Goal: Navigation & Orientation: Find specific page/section

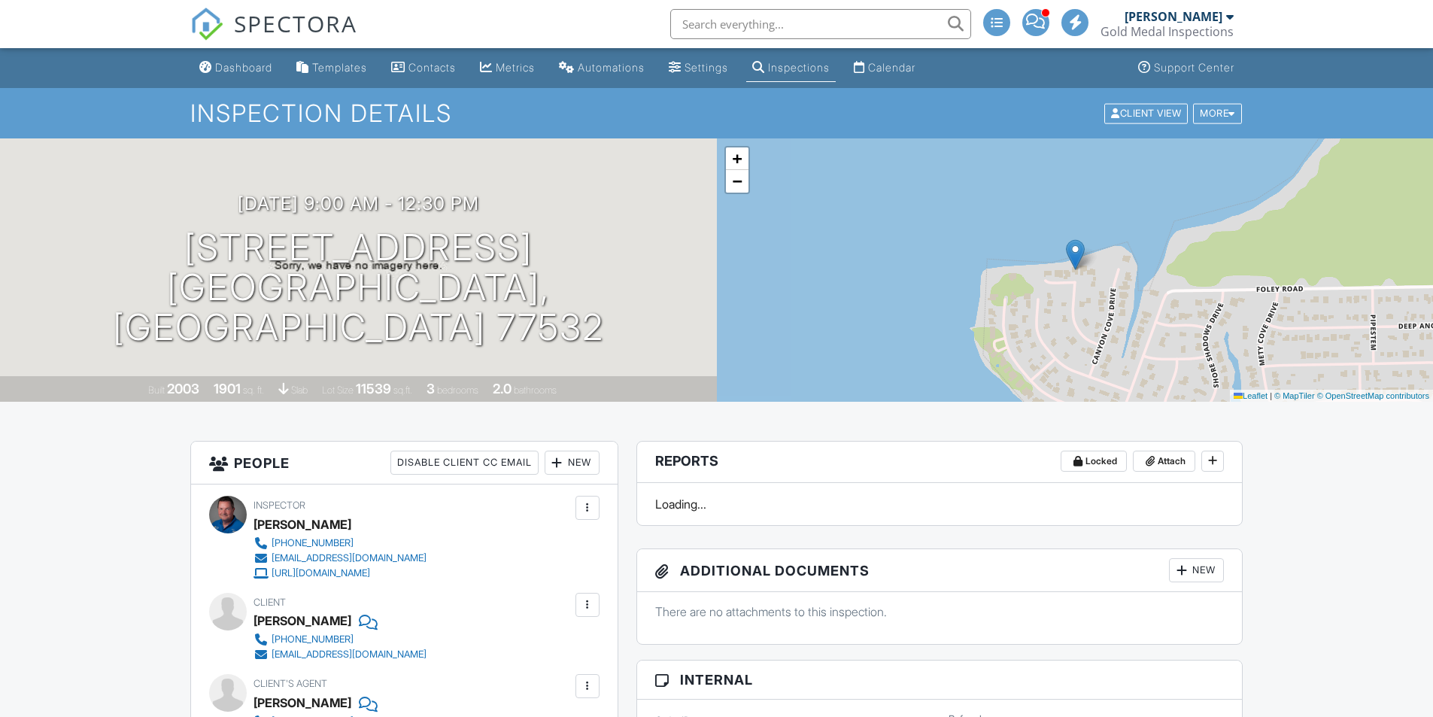
click at [736, 196] on div "+ − Leaflet | © MapTiler © OpenStreetMap contributors" at bounding box center [1075, 269] width 717 height 263
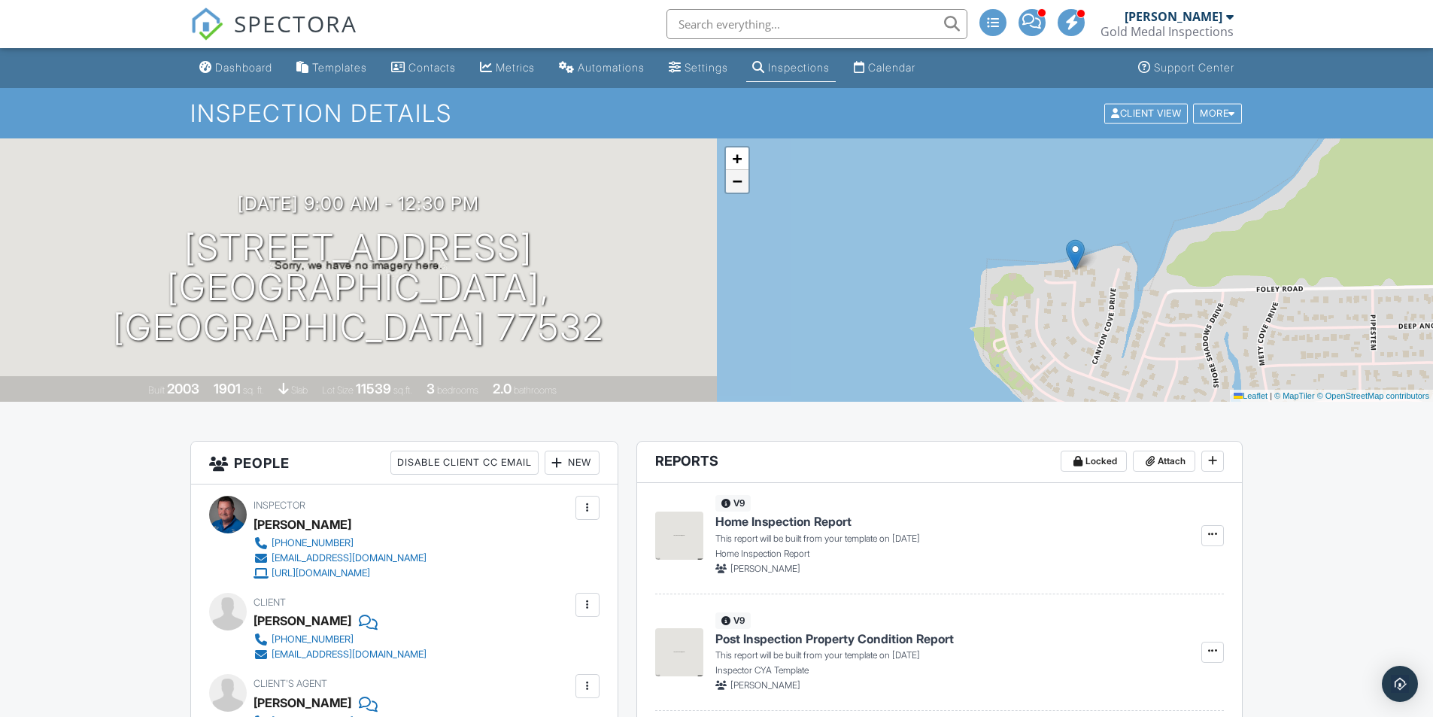
click at [736, 183] on span "−" at bounding box center [737, 180] width 10 height 19
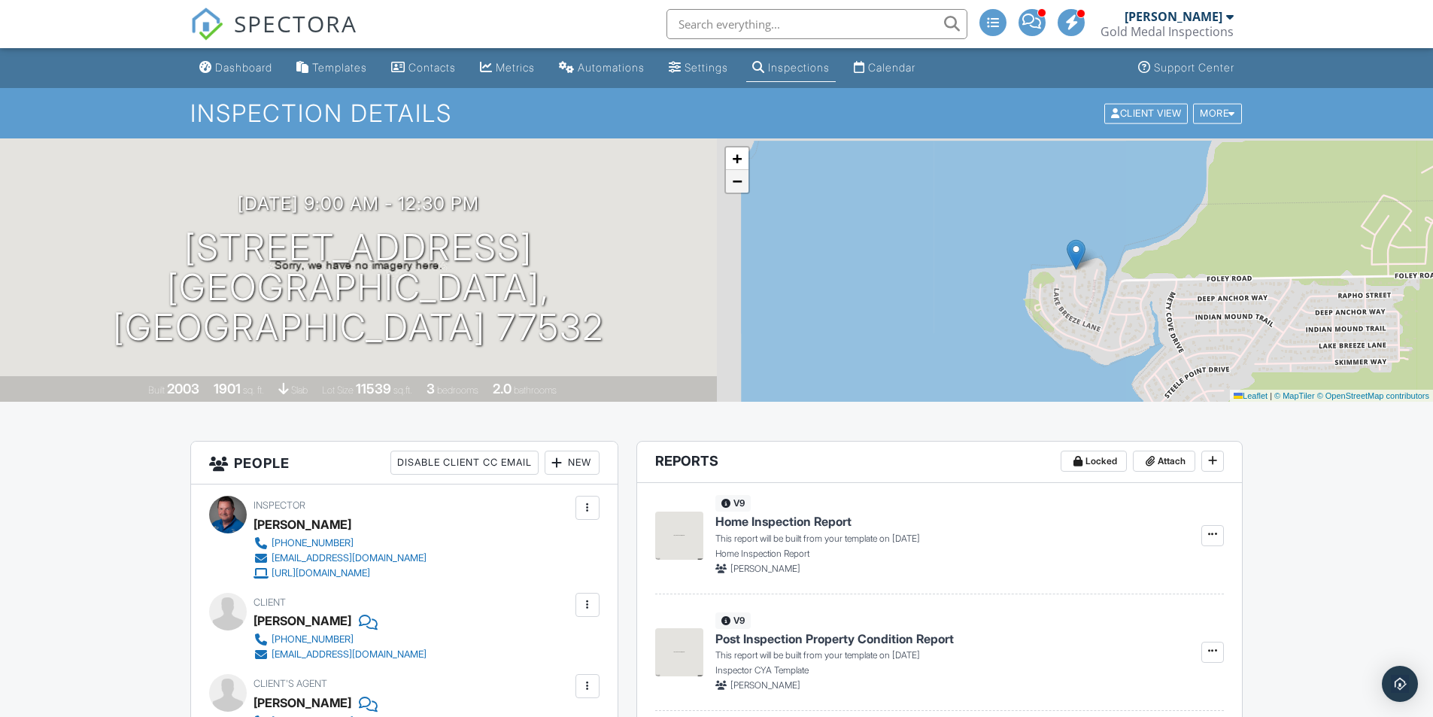
click at [736, 183] on span "−" at bounding box center [737, 180] width 10 height 19
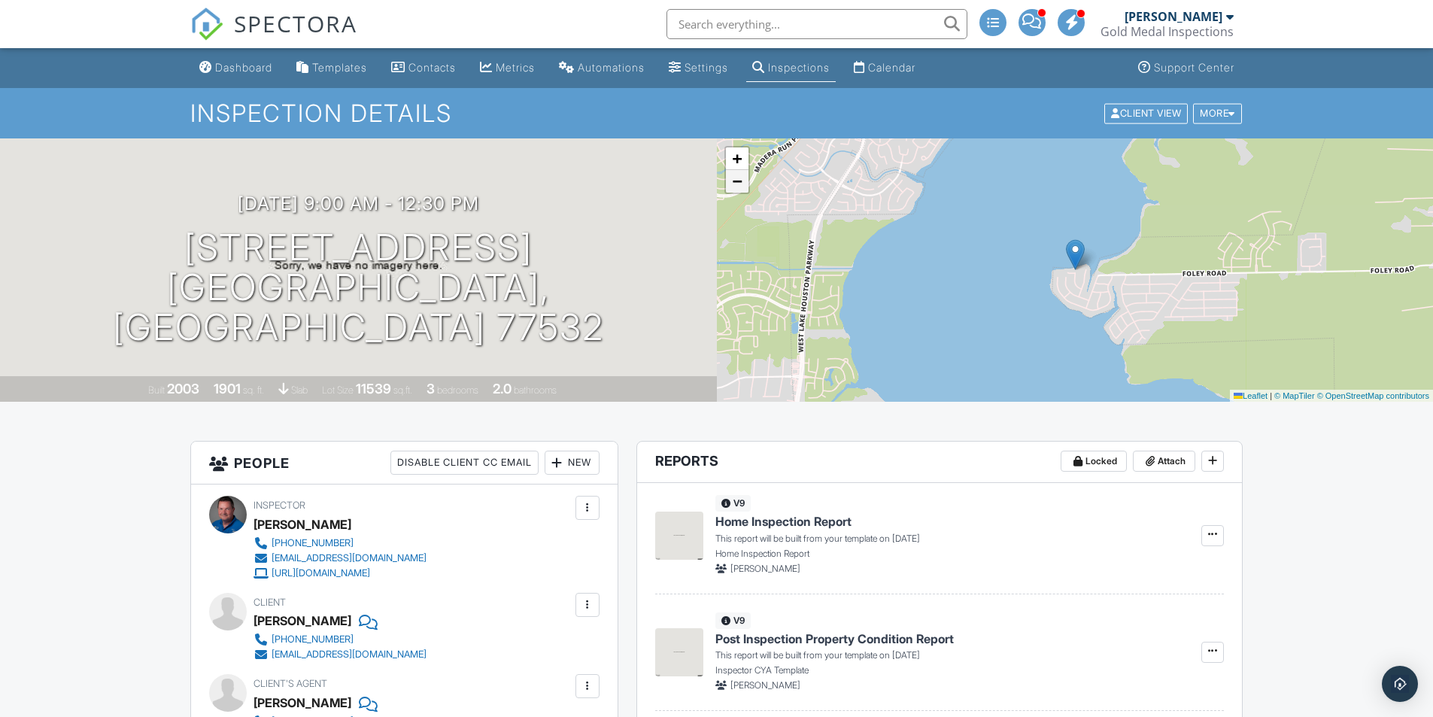
click at [736, 183] on span "−" at bounding box center [737, 180] width 10 height 19
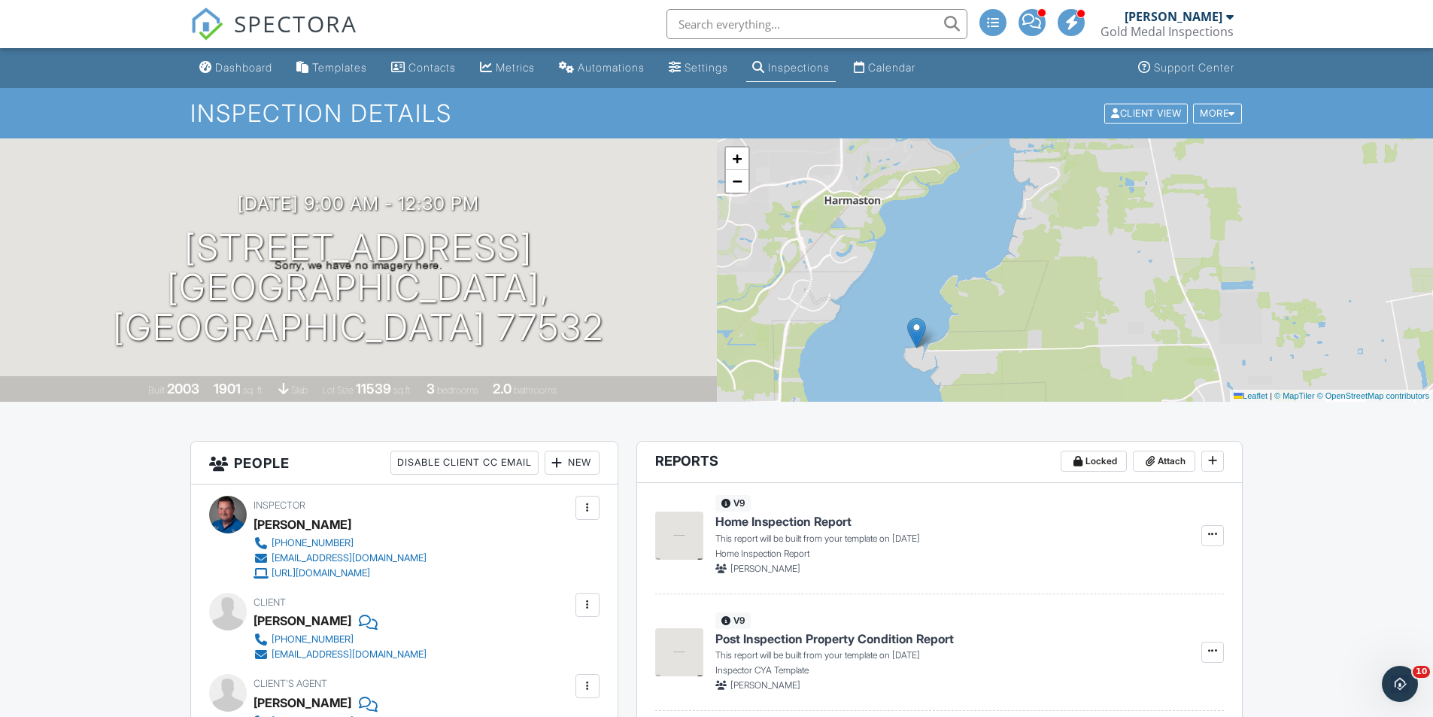
drag, startPoint x: 1151, startPoint y: 266, endPoint x: 992, endPoint y: 344, distance: 176.9
click at [992, 344] on div "+ − Leaflet | © MapTiler © OpenStreetMap contributors" at bounding box center [1075, 269] width 717 height 263
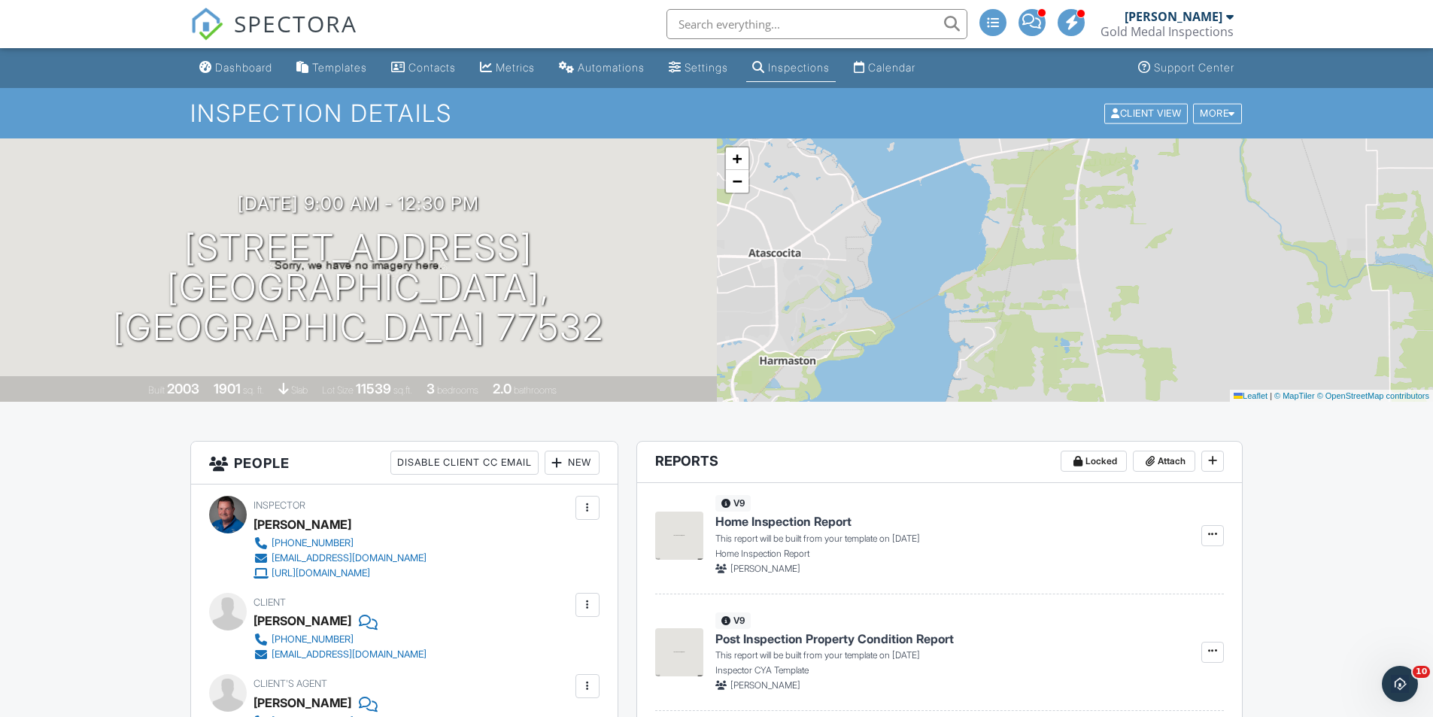
drag, startPoint x: 1124, startPoint y: 284, endPoint x: 1057, endPoint y: 469, distance: 197.0
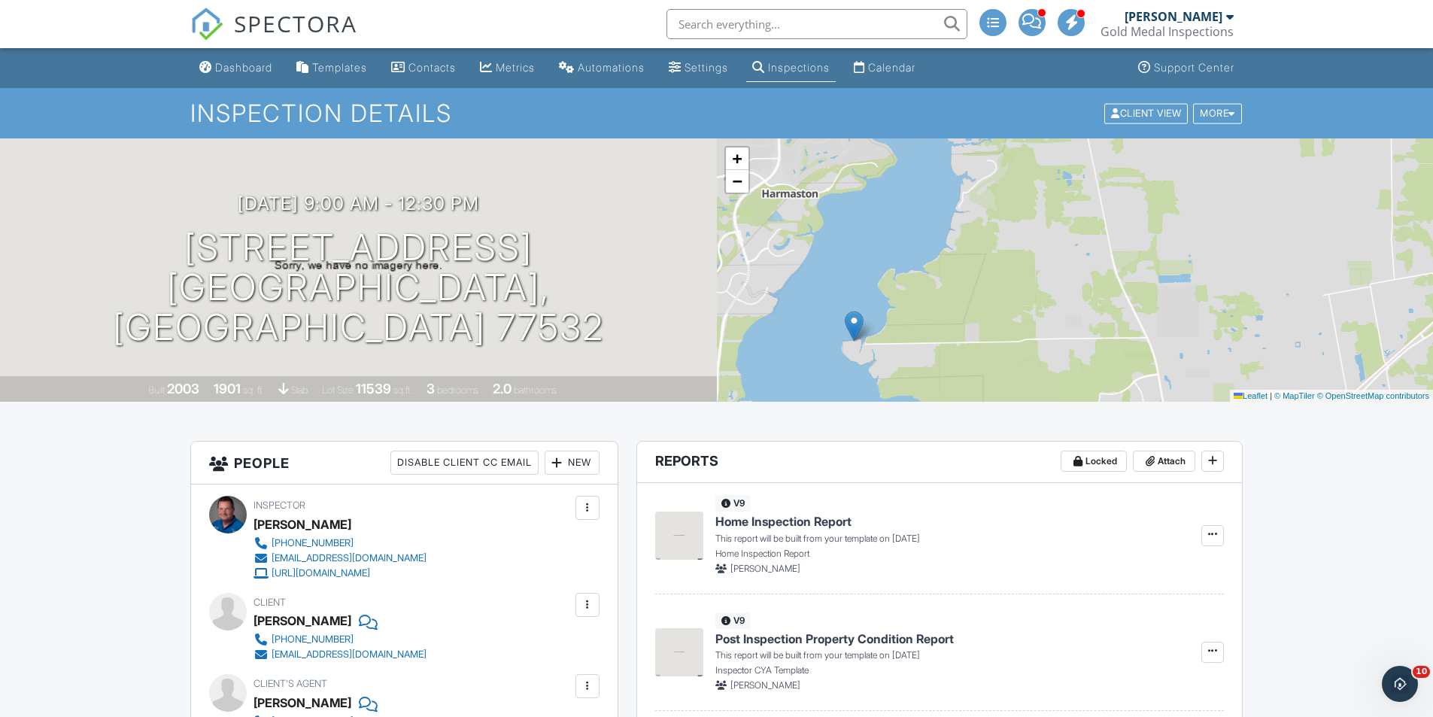
drag, startPoint x: 1080, startPoint y: 285, endPoint x: 1082, endPoint y: 136, distance: 148.9
click at [736, 159] on span "+" at bounding box center [737, 158] width 10 height 19
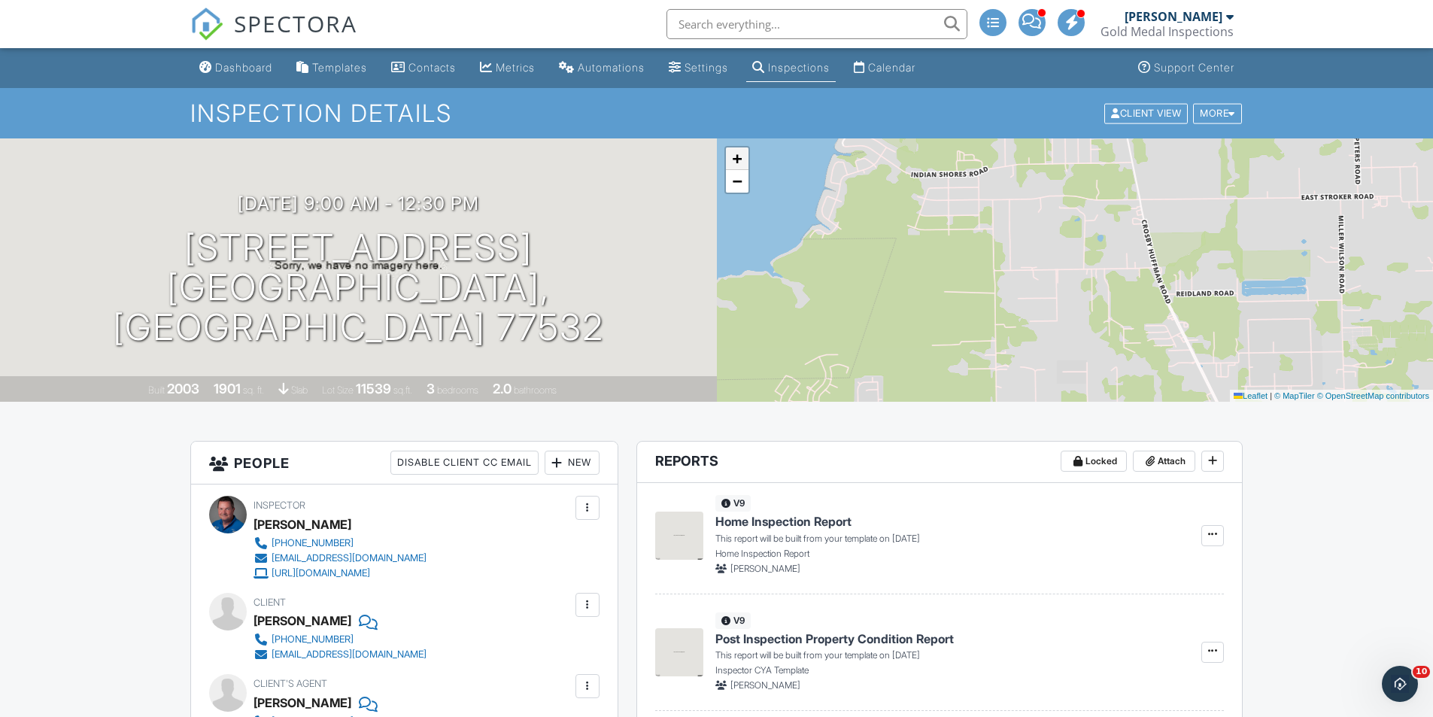
click at [736, 159] on span "+" at bounding box center [737, 158] width 10 height 19
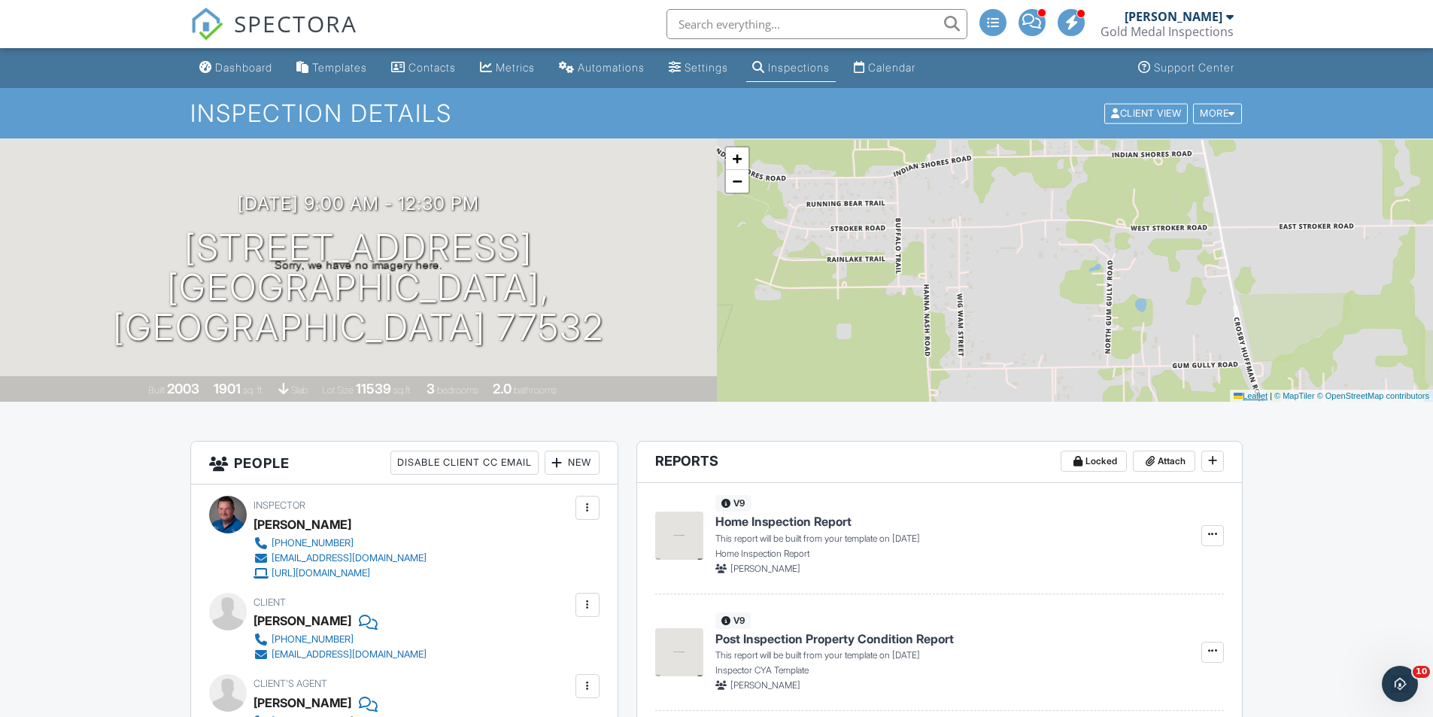
drag, startPoint x: 1251, startPoint y: 294, endPoint x: 1267, endPoint y: 393, distance: 99.8
click at [1267, 393] on div "+ − Leaflet | © MapTiler © OpenStreetMap contributors" at bounding box center [1075, 269] width 717 height 263
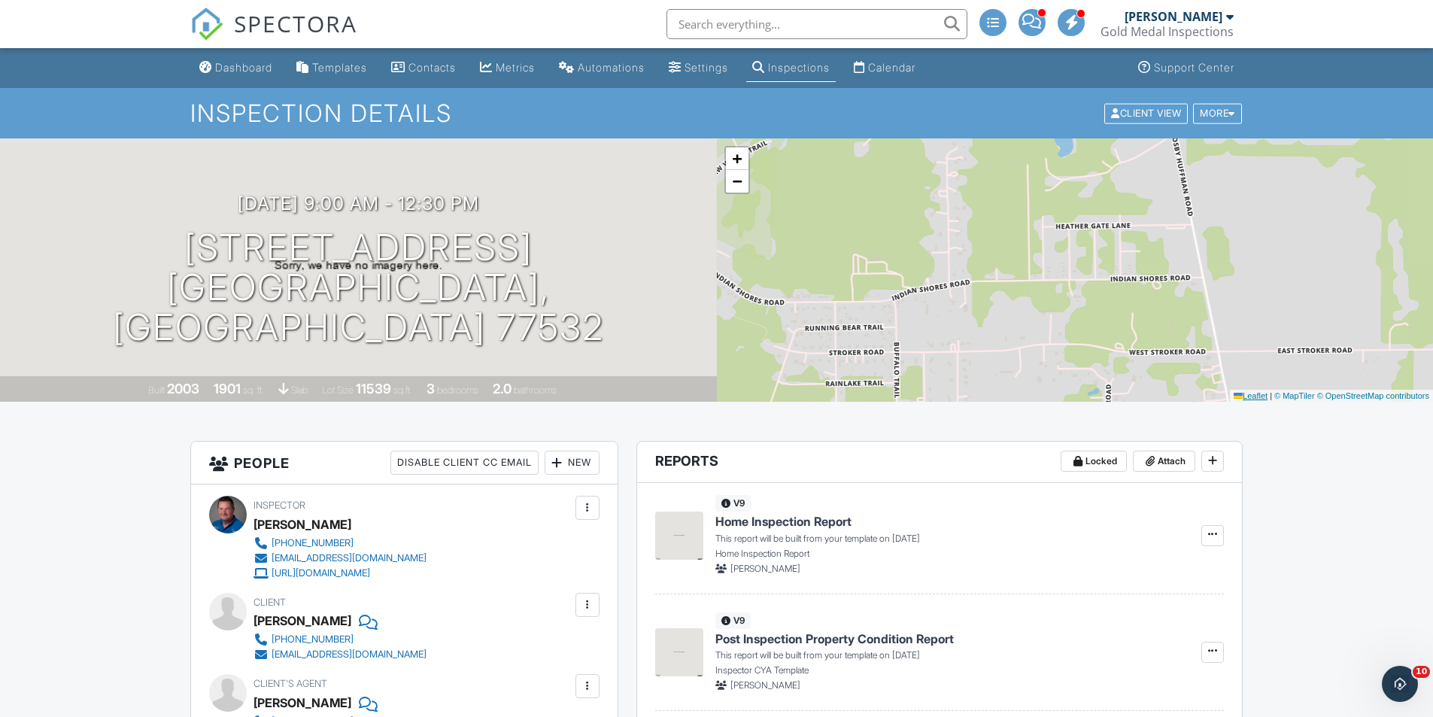
drag, startPoint x: 1260, startPoint y: 257, endPoint x: 1258, endPoint y: 391, distance: 133.9
click at [1258, 391] on div "+ − Leaflet | © MapTiler © OpenStreetMap contributors" at bounding box center [1075, 269] width 717 height 263
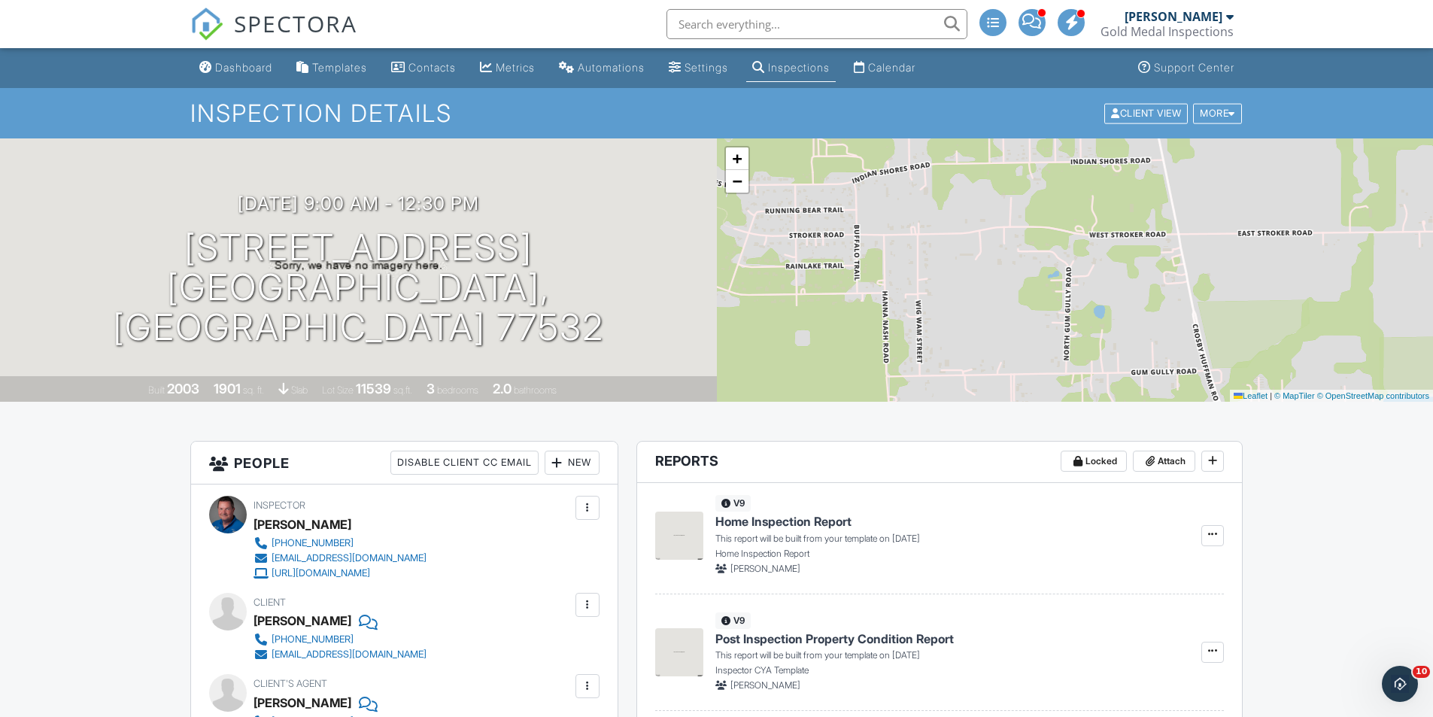
drag, startPoint x: 1206, startPoint y: 274, endPoint x: 1166, endPoint y: 145, distance: 134.6
click at [1166, 146] on div "+ − Leaflet | © MapTiler © OpenStreetMap contributors" at bounding box center [1075, 269] width 717 height 263
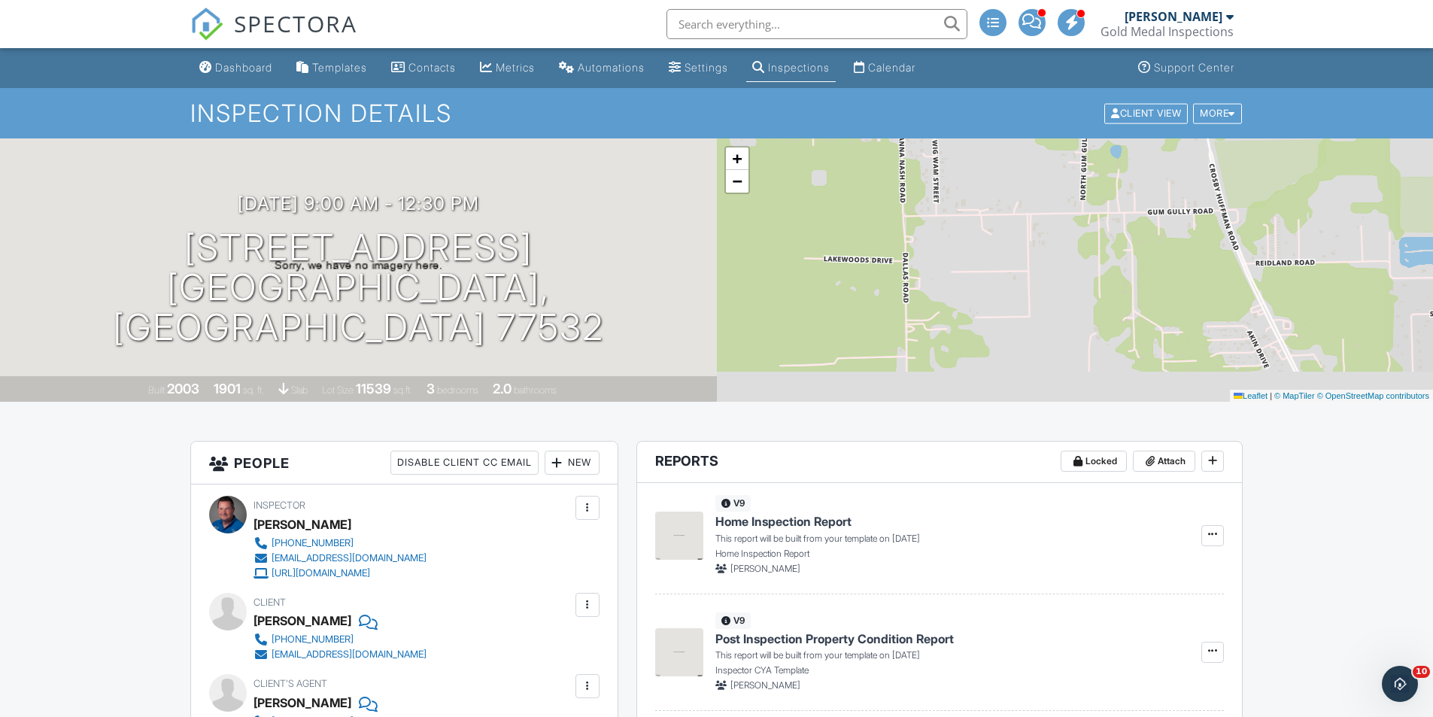
drag, startPoint x: 1146, startPoint y: 317, endPoint x: 1164, endPoint y: 130, distance: 187.3
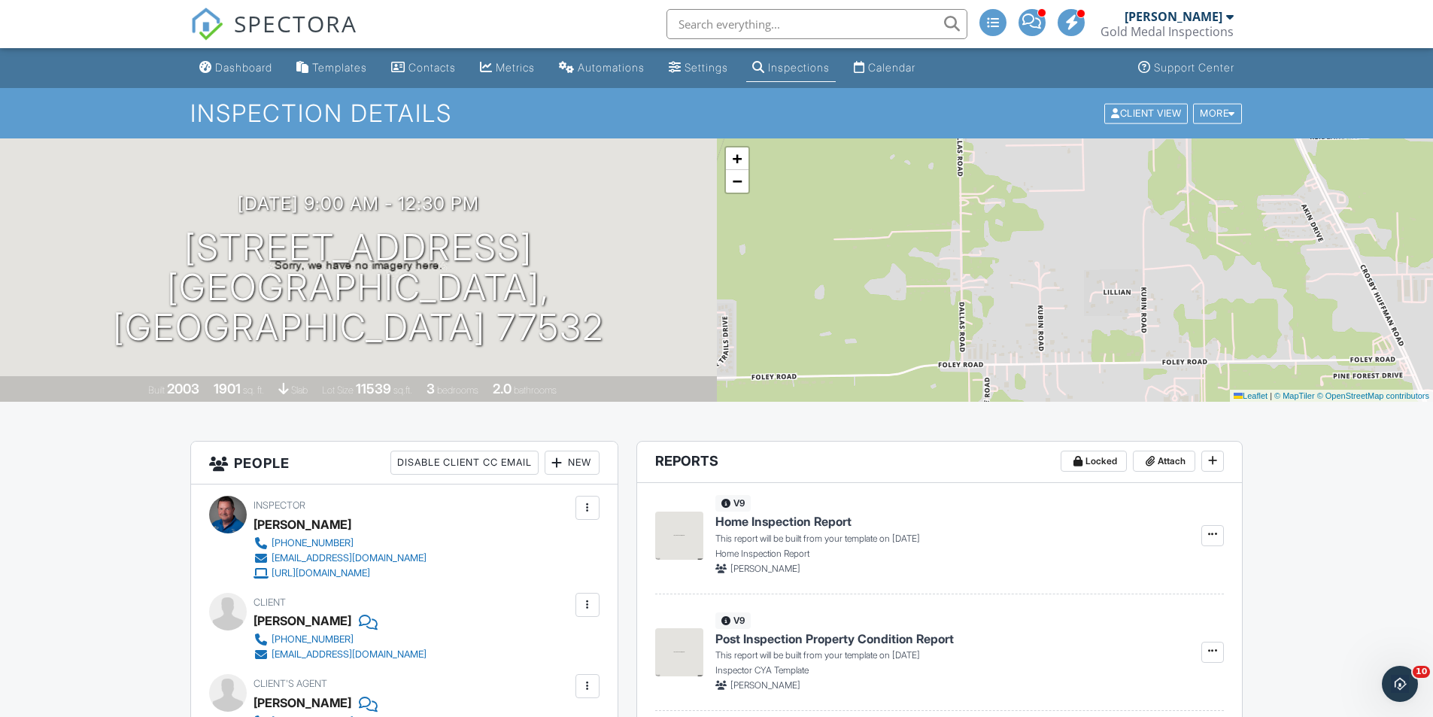
drag, startPoint x: 1122, startPoint y: 234, endPoint x: 1176, endPoint y: 135, distance: 112.1
click at [739, 184] on span "−" at bounding box center [737, 180] width 10 height 19
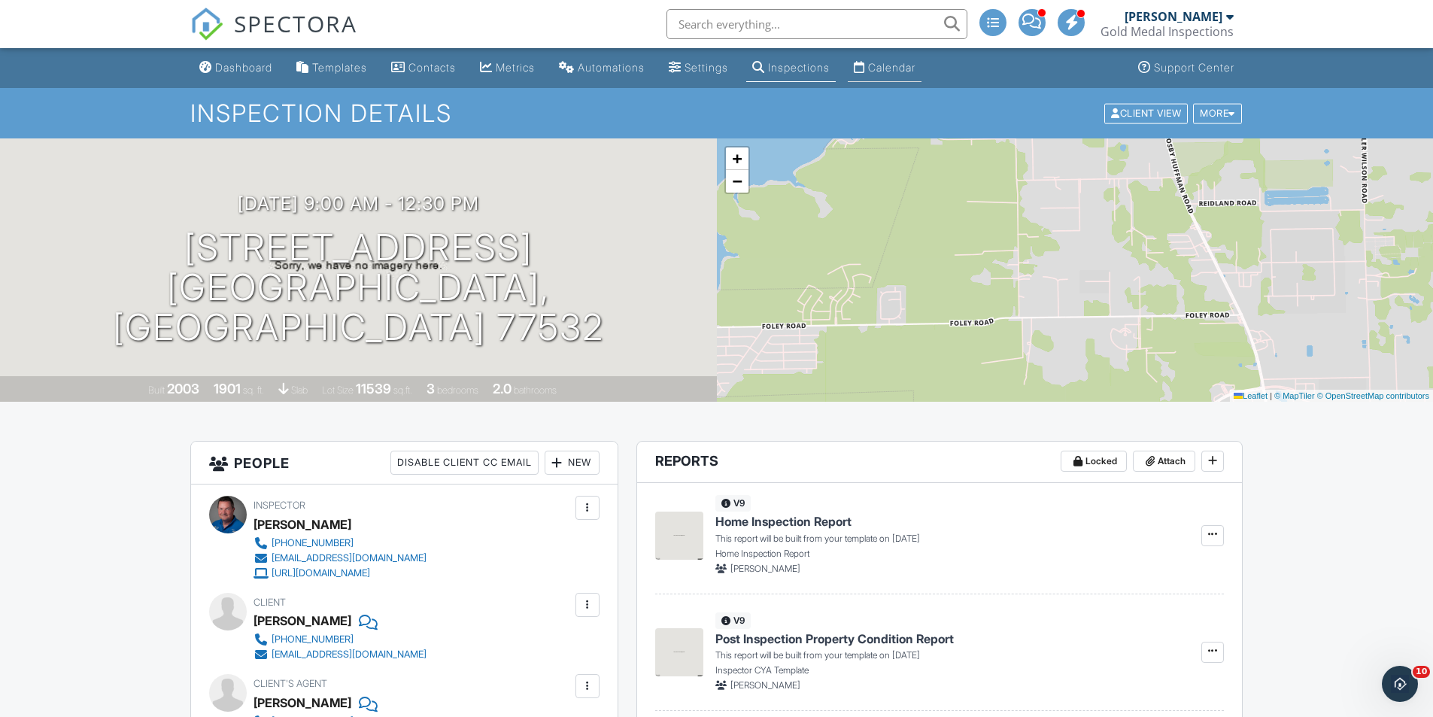
click at [905, 71] on div "Calendar" at bounding box center [891, 67] width 47 height 13
